Goal: Information Seeking & Learning: Learn about a topic

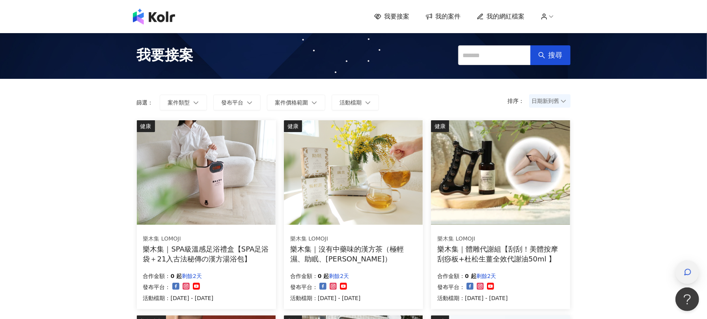
click at [686, 280] on div "button" at bounding box center [687, 273] width 10 height 18
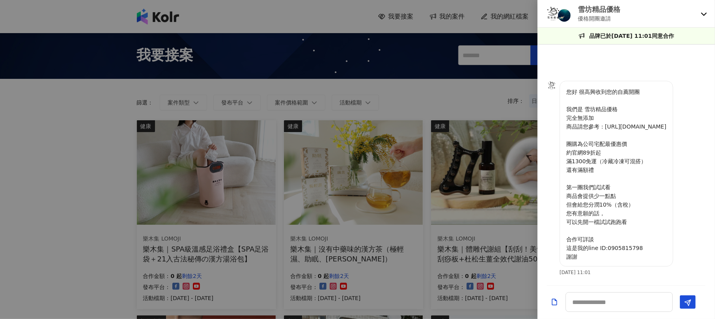
click at [698, 11] on div "雪坊精品優格 優格開團邀請" at bounding box center [627, 14] width 178 height 28
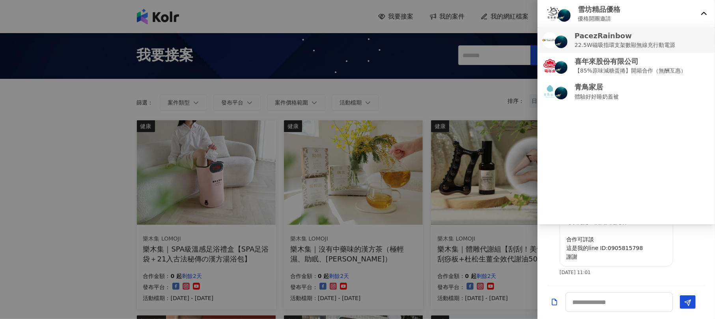
click at [604, 43] on p "22.5W磁吸指環支架數顯無線充行動電源" at bounding box center [625, 45] width 101 height 9
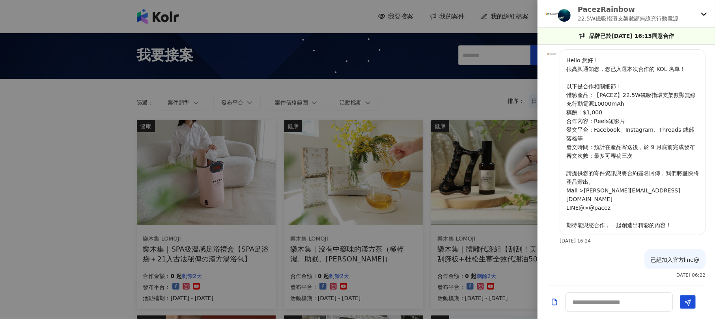
click at [602, 169] on p "Hello 您好！ 很高興通知您，您已入選本次合作的 KOL 名單！ 以下是合作相關細節： 體驗產品：【PACEZ】22.5W磁吸指環支架數顯無線充行動電源1…" at bounding box center [632, 143] width 133 height 174
click at [593, 202] on p "Hello 您好！ 很高興通知您，您已入選本次合作的 KOL 名單！ 以下是合作相關細節： 體驗產品：【PACEZ】22.5W磁吸指環支架數顯無線充行動電源1…" at bounding box center [632, 143] width 133 height 174
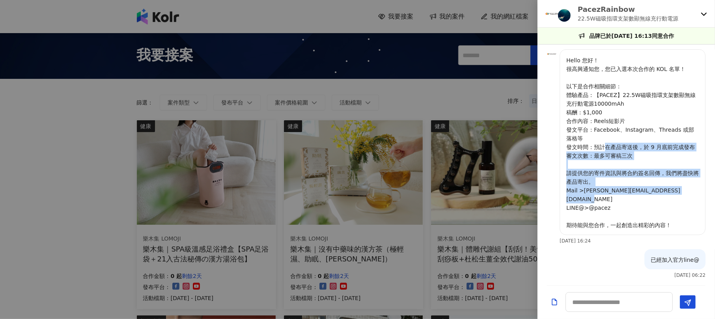
drag, startPoint x: 611, startPoint y: 153, endPoint x: 657, endPoint y: 214, distance: 76.0
click at [657, 213] on p "Hello 您好！ 很高興通知您，您已入選本次合作的 KOL 名單！ 以下是合作相關細節： 體驗產品：【PACEZ】22.5W磁吸指環支架數顯無線充行動電源1…" at bounding box center [632, 143] width 133 height 174
click at [657, 214] on p "Hello 您好！ 很高興通知您，您已入選本次合作的 KOL 名單！ 以下是合作相關細節： 體驗產品：【PACEZ】22.5W磁吸指環支架數顯無線充行動電源1…" at bounding box center [632, 143] width 133 height 174
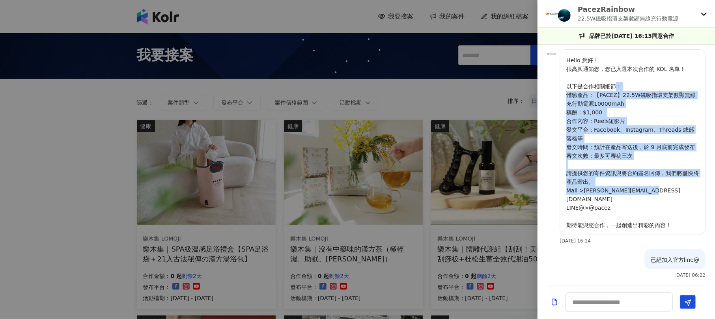
drag, startPoint x: 652, startPoint y: 193, endPoint x: 607, endPoint y: 76, distance: 124.6
click at [617, 92] on p "Hello 您好！ 很高興通知您，您已入選本次合作的 KOL 名單！ 以下是合作相關細節： 體驗產品：【PACEZ】22.5W磁吸指環支架數顯無線充行動電源1…" at bounding box center [632, 143] width 133 height 174
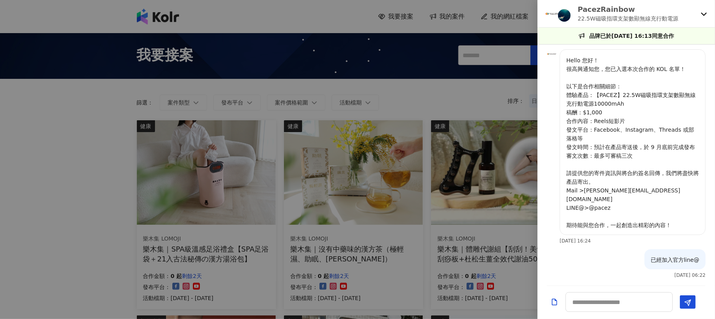
click at [596, 12] on p "PacezRainbow" at bounding box center [628, 9] width 101 height 10
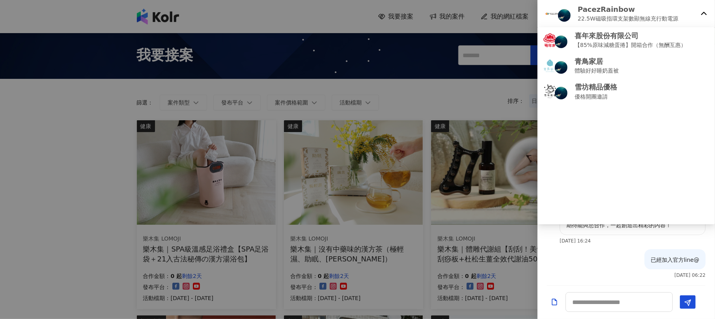
click at [590, 282] on div "Hello 您好！ 很高興通知您，您已入選本次合作的 KOL 名單！ 以下是合作相關細節： 體驗產品：【PACEZ】22.5W磁吸指環支架數顯無線充行動電源1…" at bounding box center [627, 165] width 178 height 241
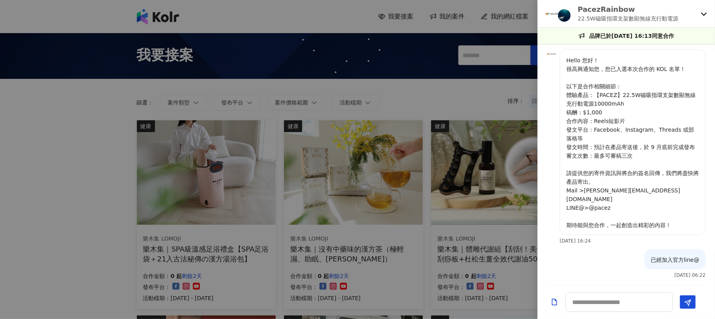
click at [550, 59] on img at bounding box center [551, 53] width 9 height 9
click at [617, 35] on p "品牌已於[DATE] 16:13同意合作" at bounding box center [632, 36] width 85 height 9
click at [623, 14] on p "22.5W磁吸指環支架數顯無線充行動電源" at bounding box center [628, 18] width 101 height 9
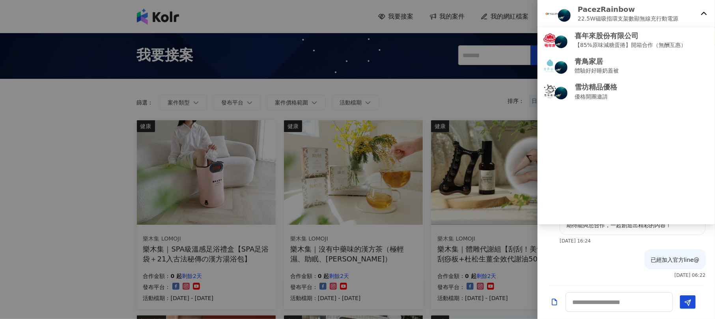
click at [548, 11] on img at bounding box center [554, 14] width 16 height 16
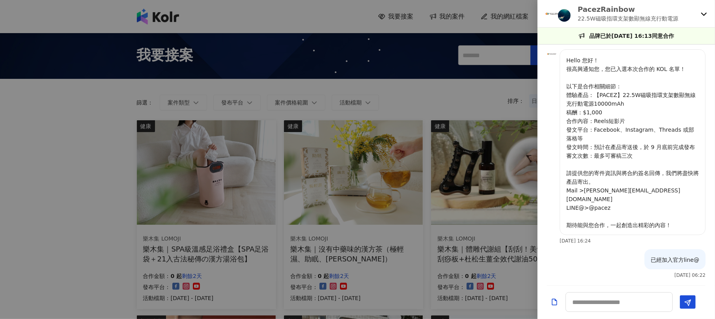
click at [548, 12] on img at bounding box center [554, 14] width 16 height 16
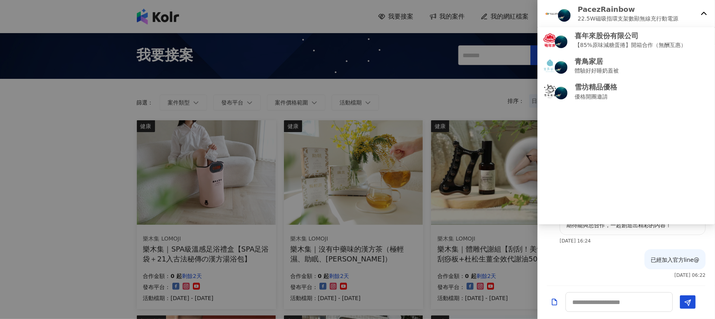
click at [548, 12] on img at bounding box center [554, 14] width 16 height 16
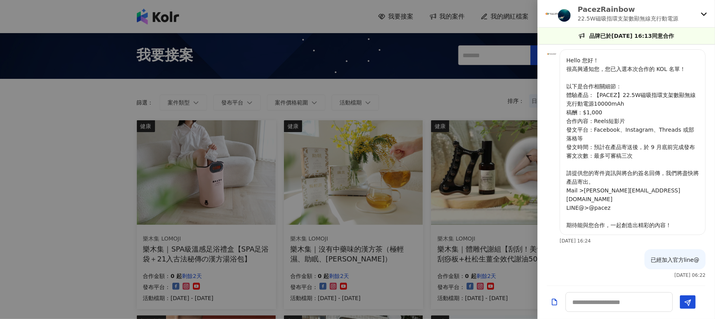
click at [701, 18] on div "PacezRainbow 22.5W磁吸指環支架數顯無線充行動電源" at bounding box center [627, 14] width 178 height 28
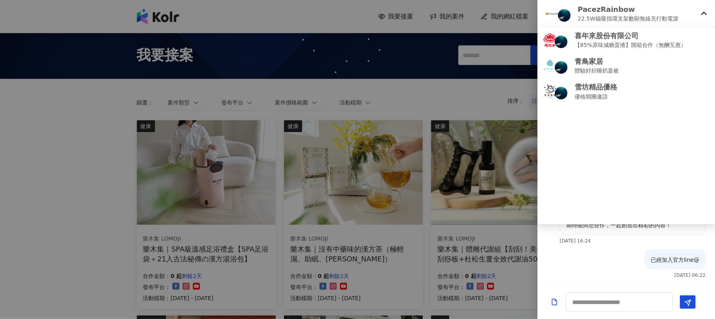
click at [701, 18] on div "PacezRainbow 22.5W磁吸指環支架數顯無線充行動電源" at bounding box center [627, 14] width 178 height 28
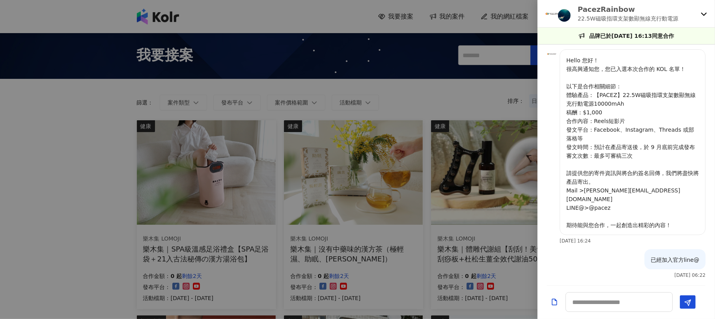
click at [435, 51] on div at bounding box center [357, 159] width 715 height 319
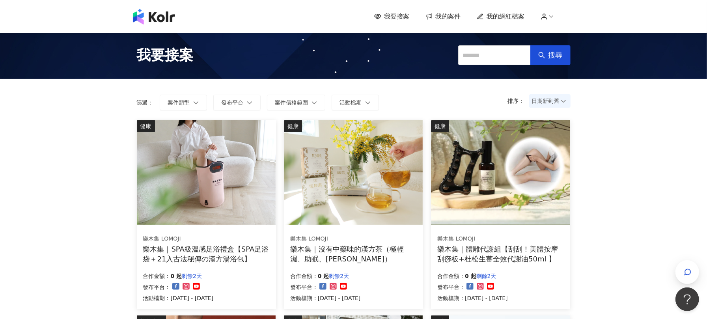
click at [461, 15] on span "我的案件" at bounding box center [448, 16] width 25 height 9
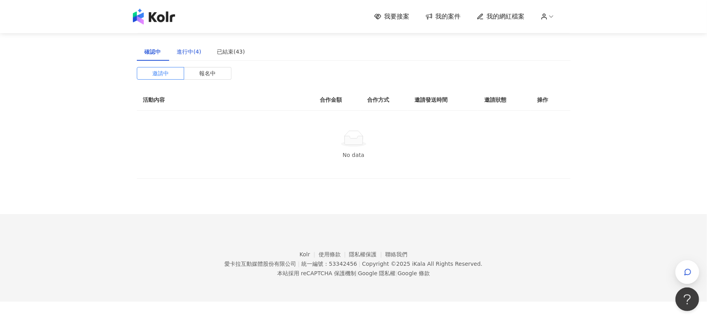
click at [196, 52] on div "進行中(4)" at bounding box center [189, 51] width 24 height 9
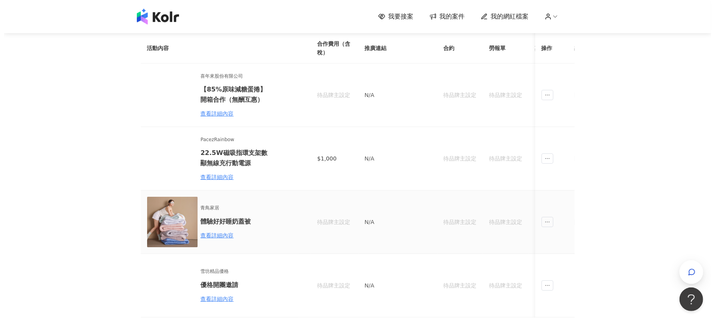
scroll to position [52, 0]
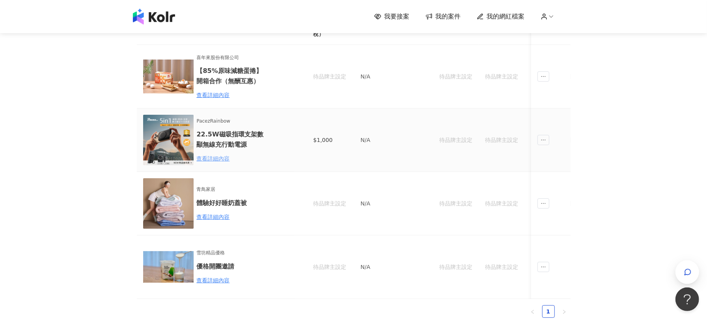
click at [221, 163] on div "查看詳細內容" at bounding box center [231, 158] width 69 height 9
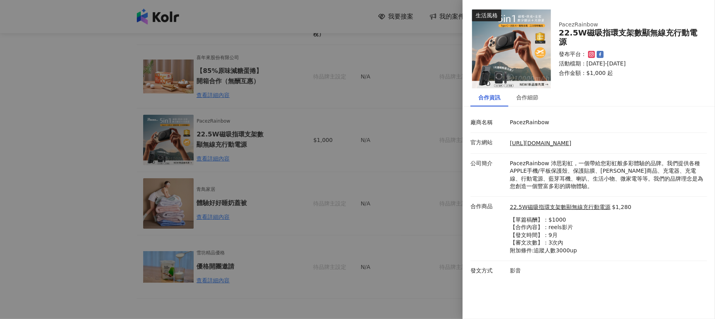
click at [532, 169] on p "PacezRainbow 沛思彩虹，一個帶給您彩虹般多彩體驗的品牌。我們提供各種APPLE手機/平板保護殼、保護貼膜、[PERSON_NAME]商品、充電器、…" at bounding box center [606, 175] width 193 height 31
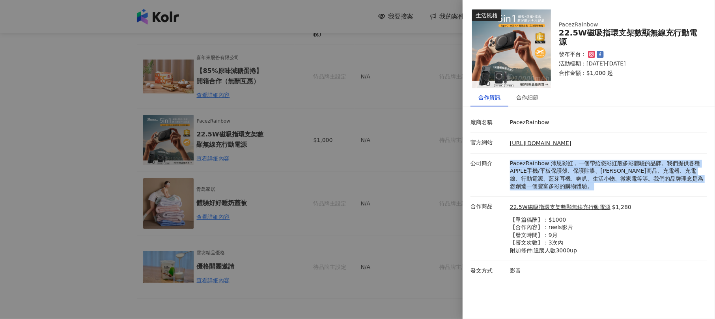
click at [532, 169] on p "PacezRainbow 沛思彩虹，一個帶給您彩虹般多彩體驗的品牌。我們提供各種APPLE手機/平板保護殼、保護貼膜、[PERSON_NAME]商品、充電器、…" at bounding box center [606, 175] width 193 height 31
click at [562, 163] on p "PacezRainbow 沛思彩虹，一個帶給您彩虹般多彩體驗的品牌。我們提供各種APPLE手機/平板保護殼、保護貼膜、[PERSON_NAME]商品、充電器、…" at bounding box center [606, 175] width 193 height 31
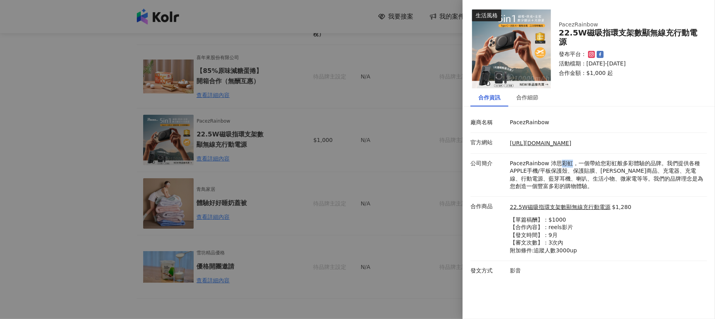
click at [562, 163] on p "PacezRainbow 沛思彩虹，一個帶給您彩虹般多彩體驗的品牌。我們提供各種APPLE手機/平板保護殼、保護貼膜、[PERSON_NAME]商品、充電器、…" at bounding box center [606, 175] width 193 height 31
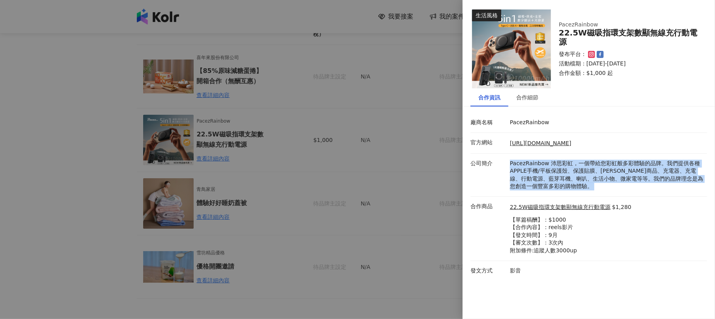
click at [562, 163] on p "PacezRainbow 沛思彩虹，一個帶給您彩虹般多彩體驗的品牌。我們提供各種APPLE手機/平板保護殼、保護貼膜、[PERSON_NAME]商品、充電器、…" at bounding box center [606, 175] width 193 height 31
click at [559, 166] on p "PacezRainbow 沛思彩虹，一個帶給您彩虹般多彩體驗的品牌。我們提供各種APPLE手機/平板保護殼、保護貼膜、[PERSON_NAME]商品、充電器、…" at bounding box center [606, 175] width 193 height 31
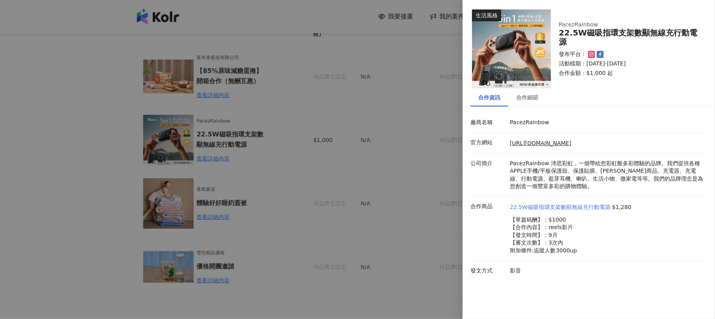
click at [543, 207] on link "22.5W磁吸指環支架數顯無線充行動電源" at bounding box center [560, 208] width 101 height 8
click at [516, 125] on p "PacezRainbow" at bounding box center [606, 123] width 193 height 8
click at [524, 99] on div "合作細節" at bounding box center [527, 97] width 22 height 9
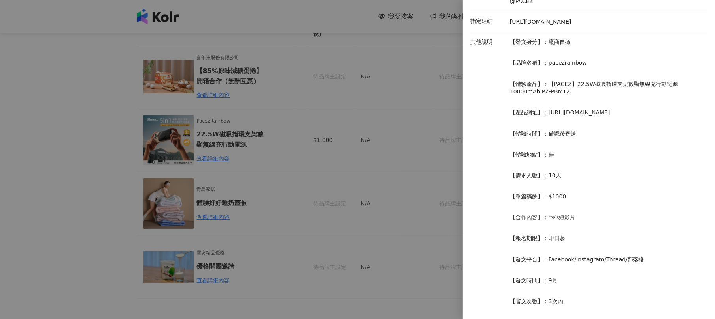
scroll to position [158, 0]
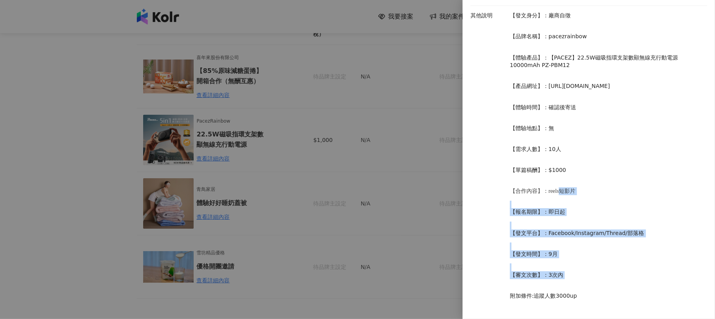
drag, startPoint x: 559, startPoint y: 194, endPoint x: 590, endPoint y: 284, distance: 94.7
click at [590, 284] on p "【發文身分】：廠商自徵 【品牌名稱】：pacezrainbow 【體驗產品】：【PACEZ】22.5W磁吸指環支架數顯無線充行動電源10000mAh PZ-P…" at bounding box center [606, 162] width 193 height 301
drag, startPoint x: 584, startPoint y: 275, endPoint x: 520, endPoint y: 168, distance: 125.2
click at [520, 168] on p "【發文身分】：廠商自徵 【品牌名稱】：pacezrainbow 【體驗產品】：【PACEZ】22.5W磁吸指環支架數顯無線充行動電源10000mAh PZ-P…" at bounding box center [606, 162] width 193 height 301
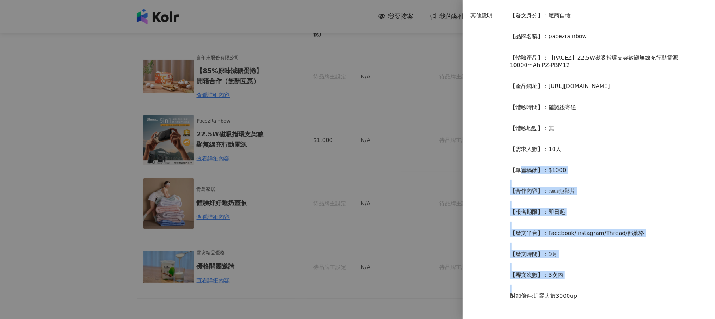
click at [520, 167] on p "【單篇稿酬】：$1000" at bounding box center [606, 170] width 193 height 8
drag, startPoint x: 520, startPoint y: 167, endPoint x: 564, endPoint y: 245, distance: 89.7
click at [564, 245] on p "【發文身分】：廠商自徵 【品牌名稱】：pacezrainbow 【體驗產品】：【PACEZ】22.5W磁吸指環支架數顯無線充行動電源10000mAh PZ-P…" at bounding box center [606, 162] width 193 height 301
drag, startPoint x: 564, startPoint y: 245, endPoint x: 515, endPoint y: 138, distance: 118.1
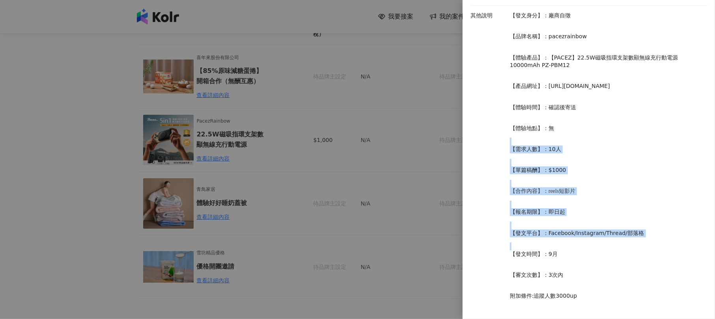
click at [515, 138] on p "【發文身分】：廠商自徵 【品牌名稱】：pacezrainbow 【體驗產品】：【PACEZ】22.5W磁吸指環支架數顯無線充行動電源10000mAh PZ-P…" at bounding box center [606, 162] width 193 height 301
click at [515, 136] on p "【發文身分】：廠商自徵 【品牌名稱】：pacezrainbow 【體驗產品】：【PACEZ】22.5W磁吸指環支架數顯無線充行動電源10000mAh PZ-P…" at bounding box center [606, 162] width 193 height 301
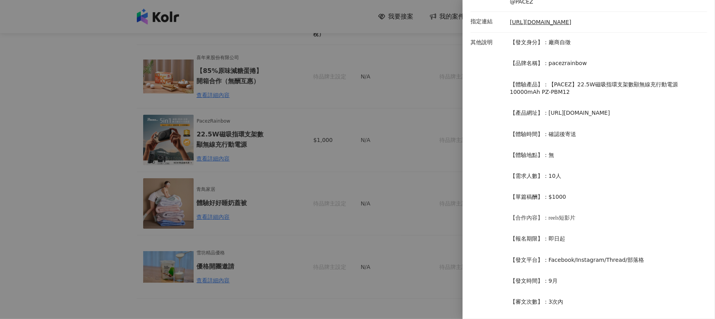
scroll to position [105, 0]
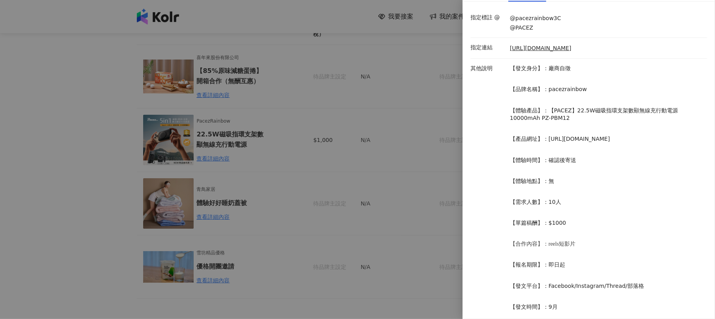
click at [549, 110] on p "【體驗產品】：【PACEZ】22.5W磁吸指環支架數顯無線充行動電源10000mAh PZ-PBM12" at bounding box center [606, 114] width 193 height 15
click at [82, 114] on div at bounding box center [357, 159] width 715 height 319
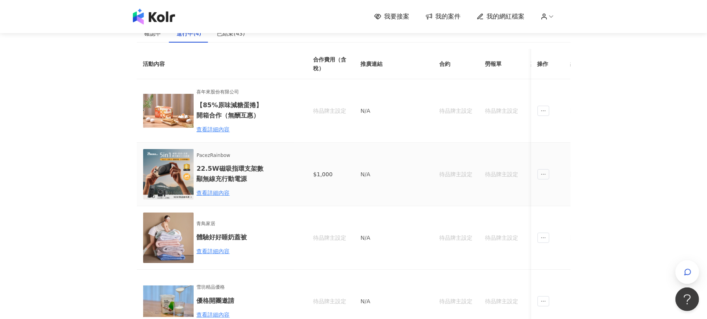
scroll to position [0, 0]
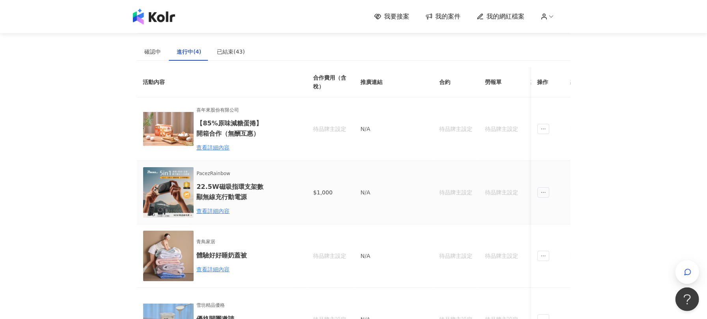
click at [159, 191] on img at bounding box center [168, 192] width 50 height 50
